Goal: Go to known website: Access a specific website the user already knows

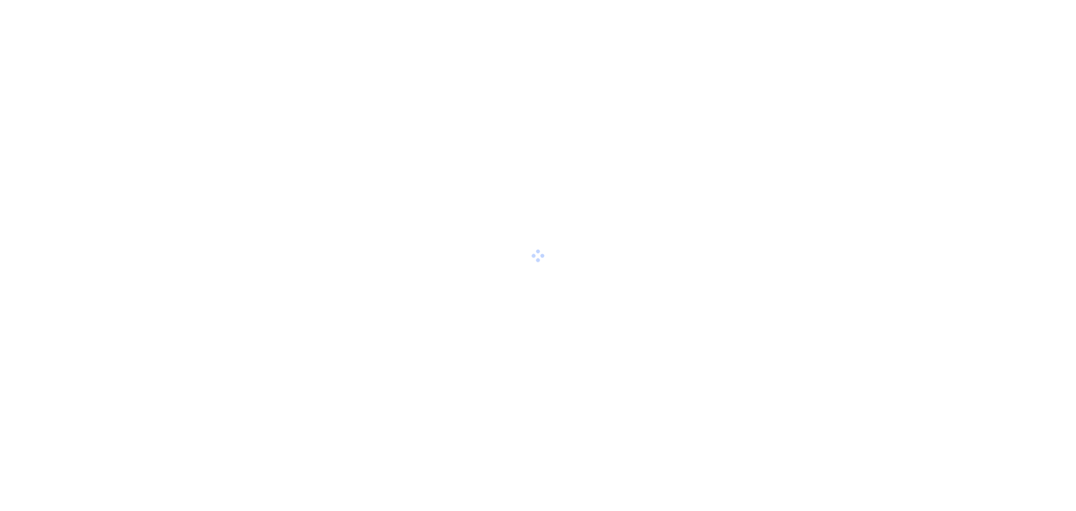
click at [513, 316] on div at bounding box center [538, 255] width 1076 height 511
